Goal: Use online tool/utility: Utilize a website feature to perform a specific function

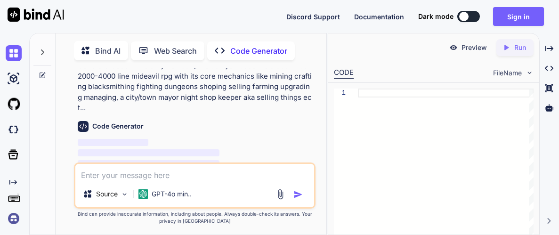
scroll to position [3, 0]
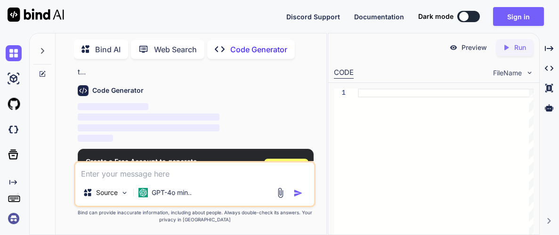
type textarea "x"
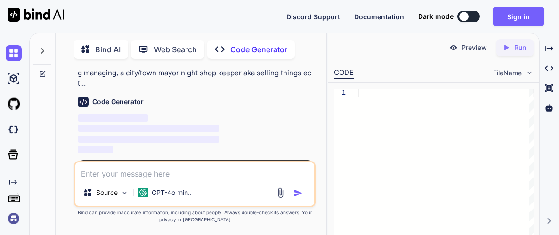
scroll to position [53, 0]
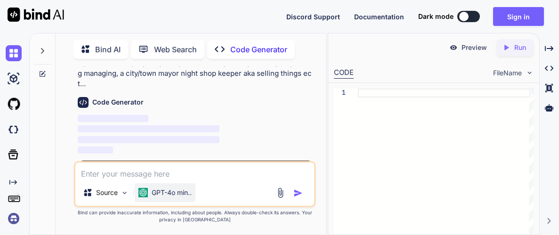
click at [179, 193] on p "GPT-4o min.." at bounding box center [172, 192] width 40 height 9
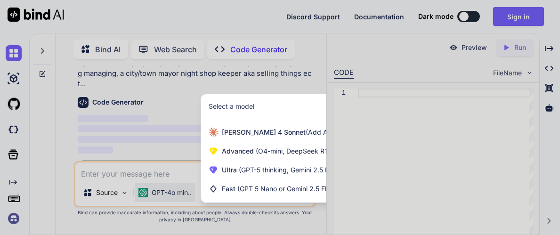
click at [273, 85] on div at bounding box center [279, 117] width 559 height 235
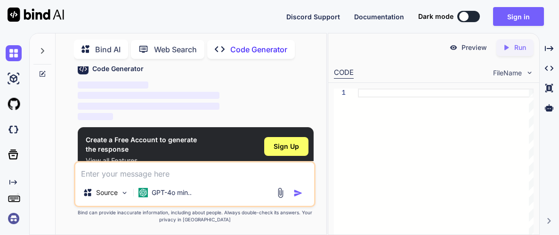
scroll to position [102, 0]
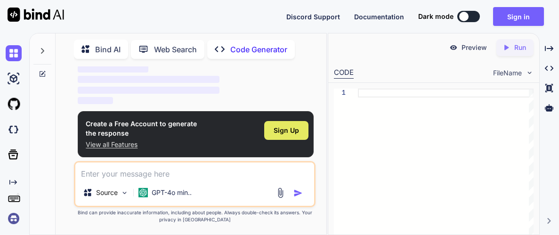
click at [273, 133] on div "Sign Up" at bounding box center [286, 130] width 44 height 19
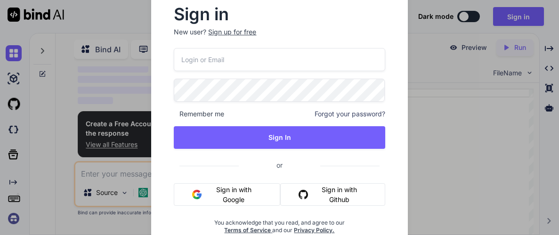
click at [263, 57] on input "email" at bounding box center [279, 59] width 211 height 23
click at [214, 192] on button "Sign in with Google" at bounding box center [227, 194] width 106 height 23
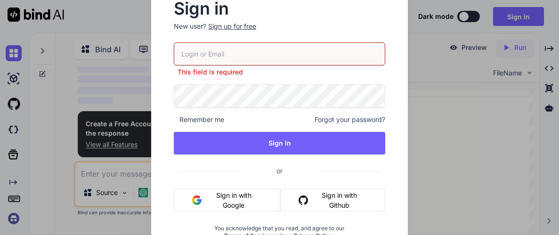
click at [426, 22] on div "Sign in New user? Sign up for free This field is required Remember me Forgot yo…" at bounding box center [279, 117] width 559 height 235
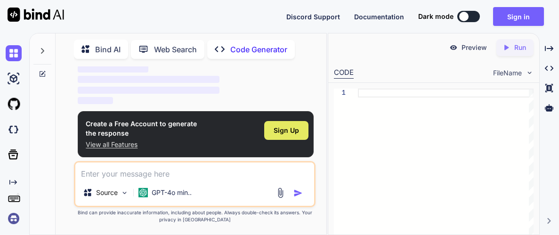
click at [280, 128] on span "Sign Up" at bounding box center [286, 130] width 25 height 9
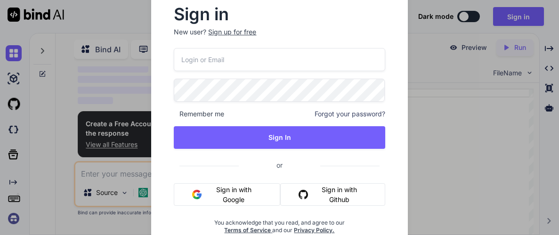
click at [252, 198] on button "Sign in with Google" at bounding box center [227, 194] width 106 height 23
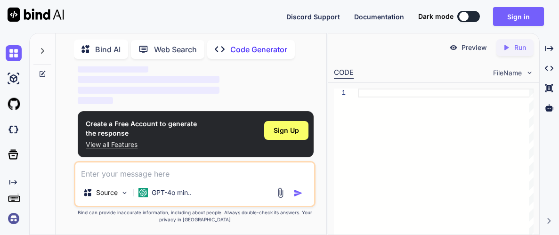
click at [445, 166] on div at bounding box center [446, 166] width 176 height 154
click at [126, 150] on div "Create a Free Account to generate the response View all Features Sign Up" at bounding box center [196, 134] width 236 height 46
click at [130, 141] on p "View all Features" at bounding box center [141, 144] width 111 height 9
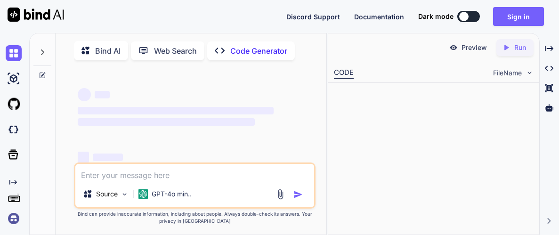
type textarea "x"
type textarea "can you code me how much ever many lines of code you need mideavil rpg with its…"
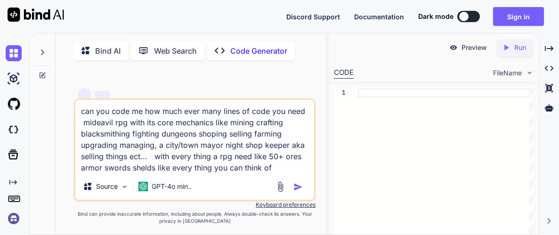
type textarea "x"
type textarea "can you code me how much ever many lines of code you need mideavil rpg with its…"
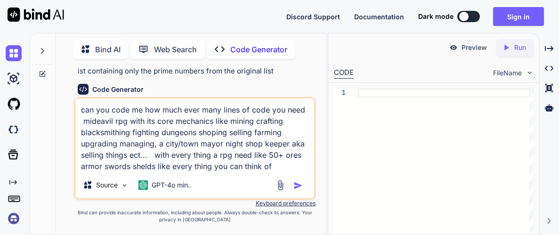
scroll to position [43, 0]
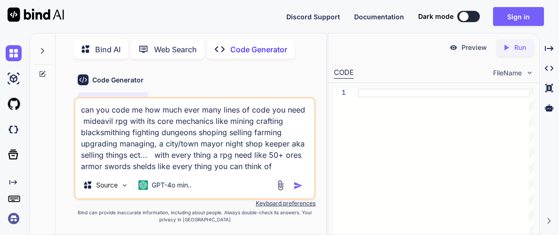
type textarea "x"
click at [233, 83] on div "Code Generator" at bounding box center [196, 79] width 236 height 11
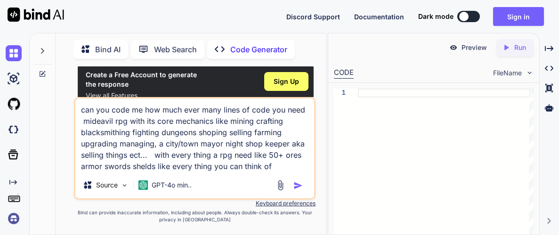
scroll to position [134, 0]
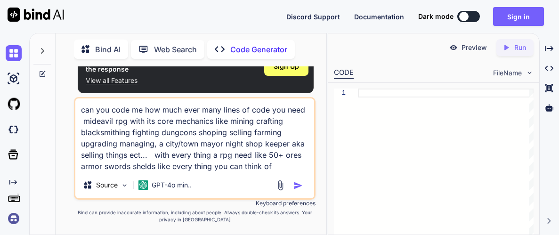
click at [297, 187] on img "button" at bounding box center [297, 185] width 9 height 9
